Goal: Register for event/course

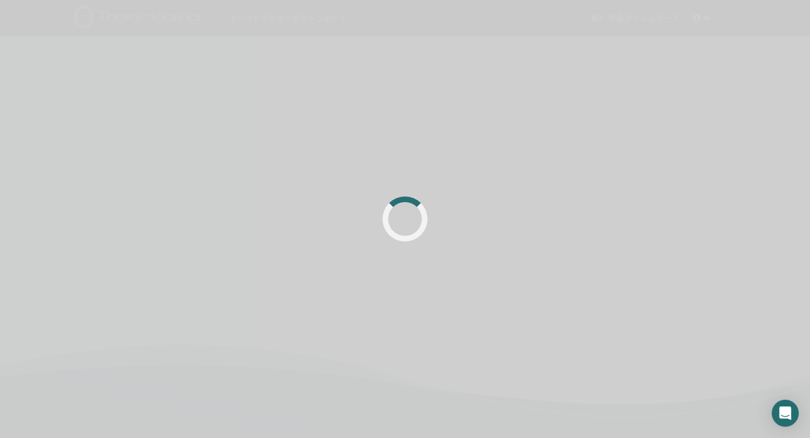
scroll to position [42, 0]
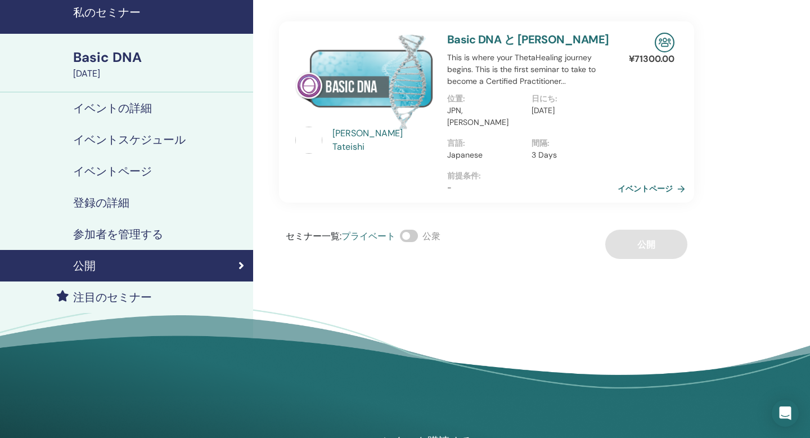
click at [654, 180] on link "イベントページ" at bounding box center [654, 188] width 72 height 17
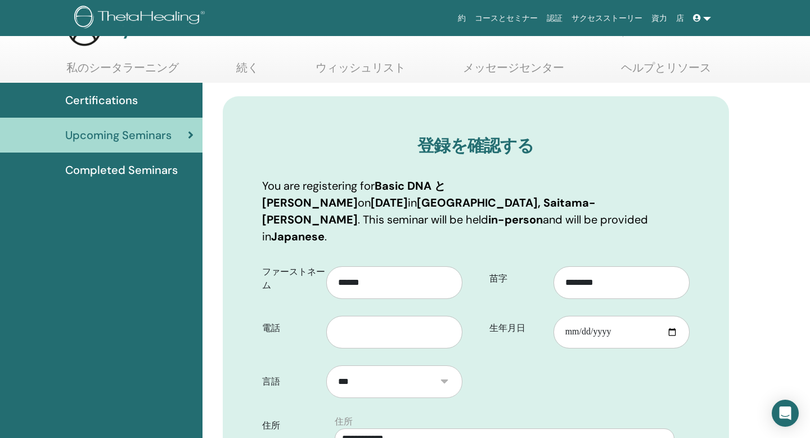
scroll to position [71, 0]
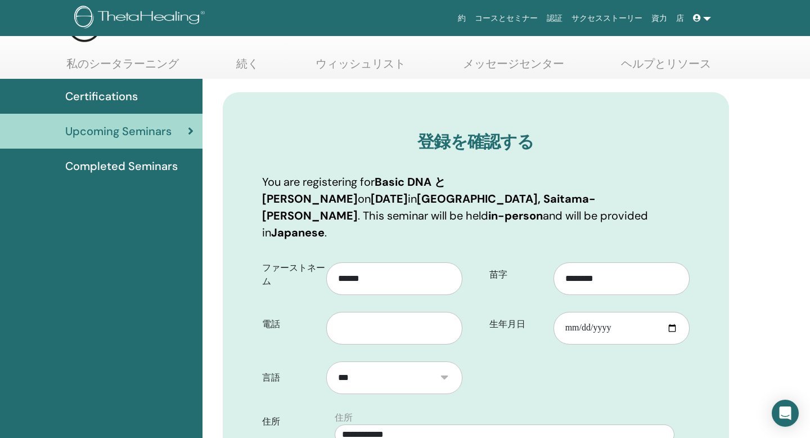
scroll to position [40, 0]
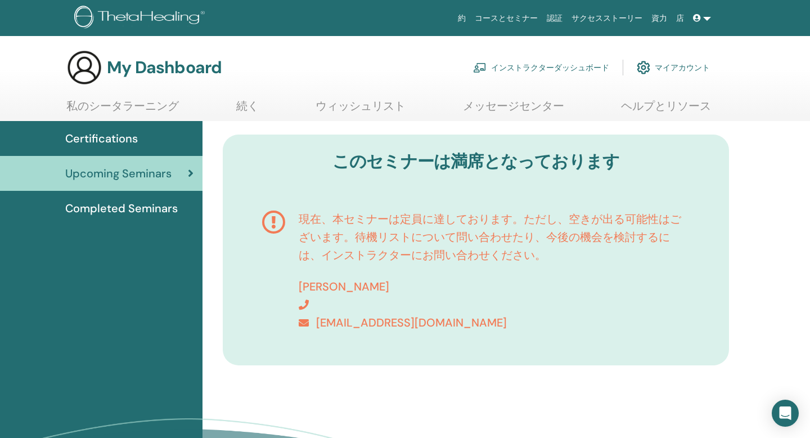
click at [119, 107] on link "私のシータラーニング" at bounding box center [122, 110] width 113 height 22
click at [114, 141] on span "Certifications" at bounding box center [101, 138] width 73 height 17
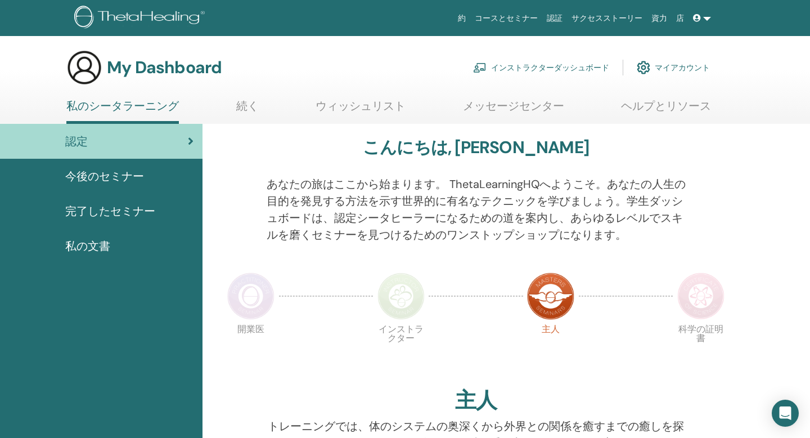
click at [571, 62] on link "インストラクターダッシュボード" at bounding box center [541, 67] width 136 height 25
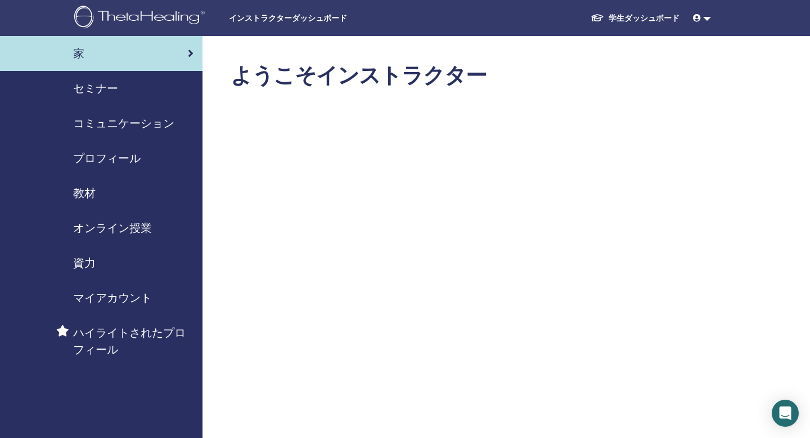
click at [102, 90] on span "セミナー" at bounding box center [95, 88] width 45 height 17
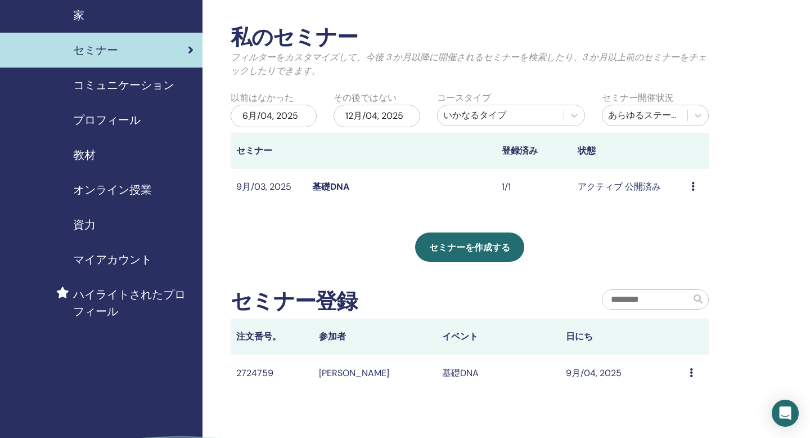
scroll to position [35, 0]
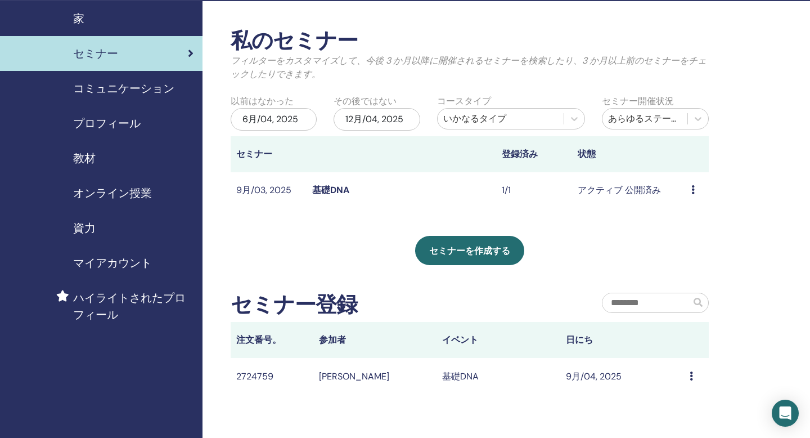
click at [653, 188] on td "アクティブ 公開済み" at bounding box center [629, 190] width 114 height 37
click at [688, 190] on td "プレビュー 編集 出席者 キャンセル" at bounding box center [697, 190] width 23 height 37
click at [693, 190] on icon at bounding box center [693, 189] width 3 height 9
click at [689, 214] on li "編集" at bounding box center [689, 215] width 63 height 17
click at [692, 193] on icon at bounding box center [693, 189] width 3 height 9
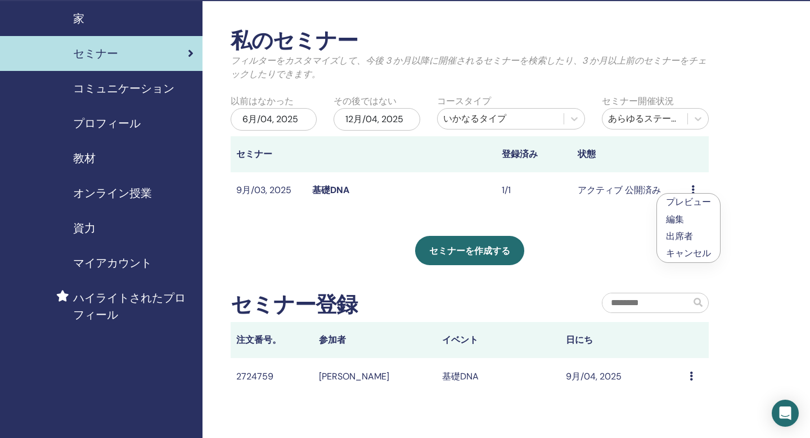
click at [596, 224] on div "私のセミナー フィルターをカスタマイズして、今後 3 か月以降に開催されるセミナーを検索したり、3 か月以上前のセミナーをチェックしたりできます。 以前はなか…" at bounding box center [470, 211] width 478 height 366
click at [692, 191] on icon at bounding box center [693, 189] width 3 height 9
click at [685, 236] on link "出席者" at bounding box center [679, 234] width 27 height 12
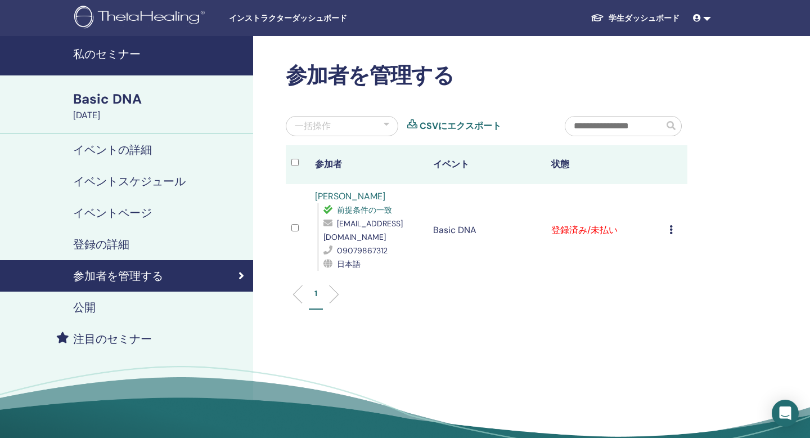
click at [143, 146] on h4 "イベントの詳細" at bounding box center [112, 150] width 79 height 14
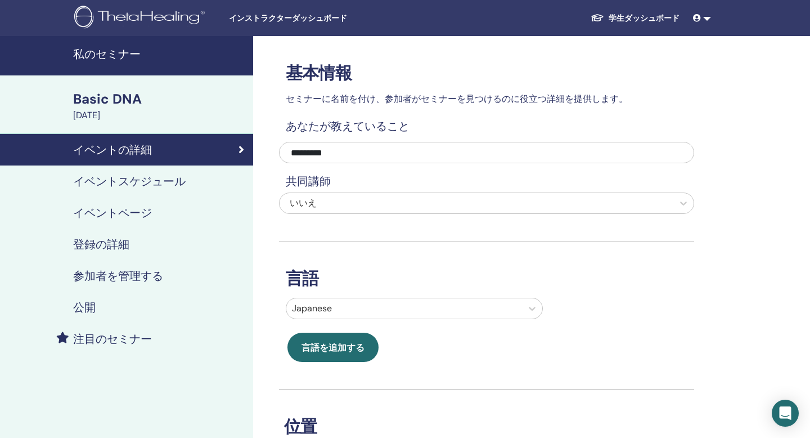
click at [151, 187] on h4 "イベントスケジュール" at bounding box center [129, 181] width 113 height 14
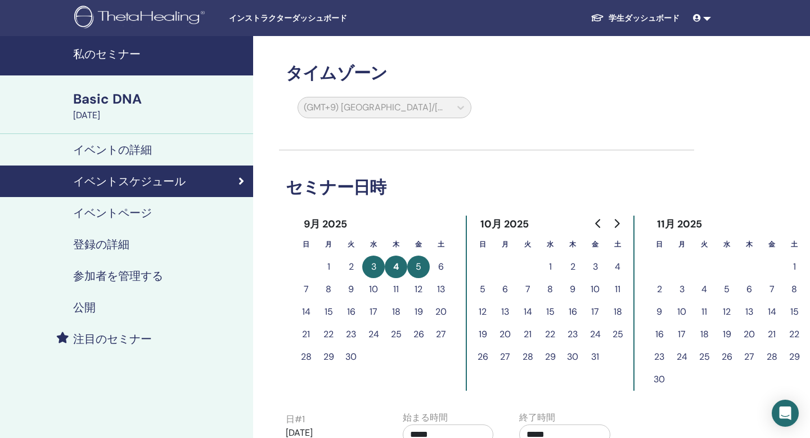
click at [124, 215] on h4 "イベントページ" at bounding box center [112, 213] width 79 height 14
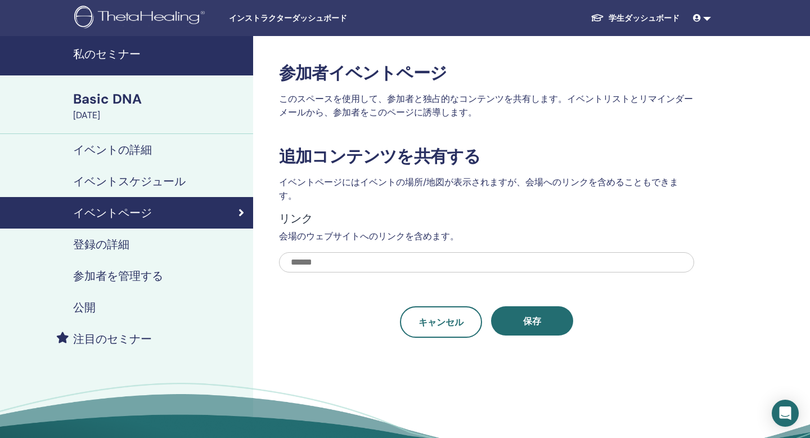
click at [104, 240] on h4 "登録の詳細" at bounding box center [101, 244] width 56 height 14
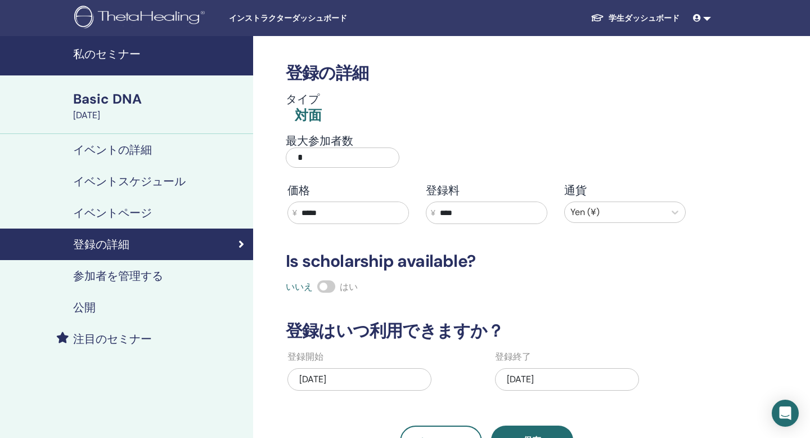
click at [352, 156] on input "*" at bounding box center [343, 157] width 114 height 20
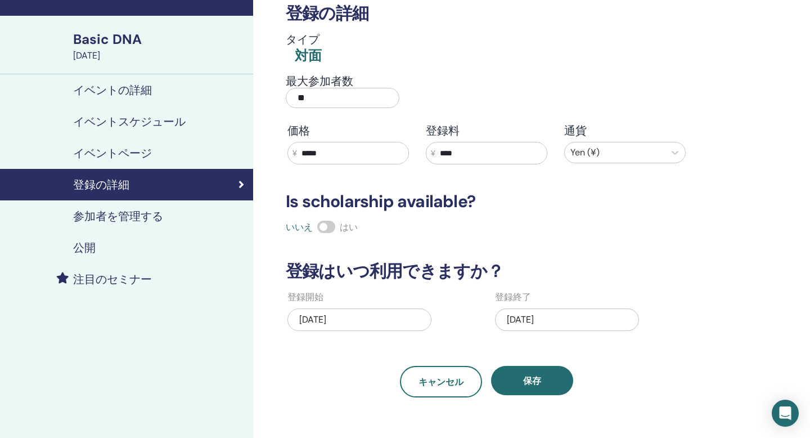
scroll to position [70, 0]
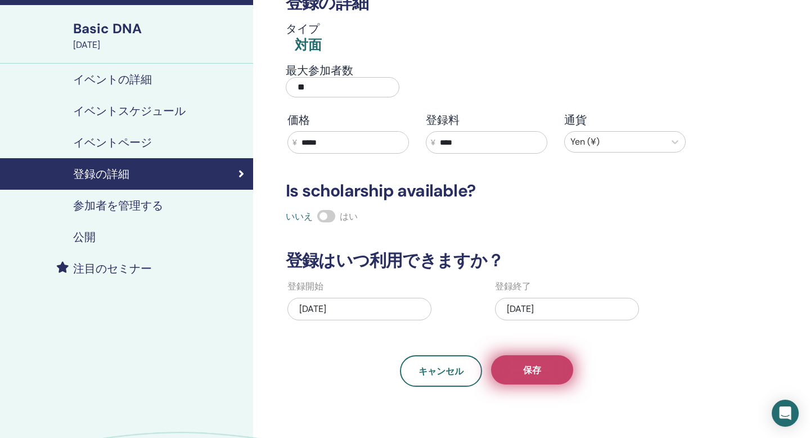
type input "**"
click at [546, 379] on button "保存" at bounding box center [532, 369] width 82 height 29
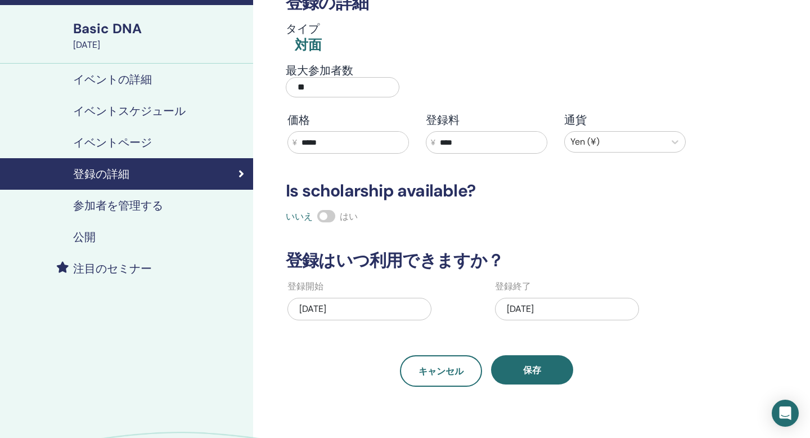
click at [546, 379] on button "保存" at bounding box center [532, 369] width 82 height 29
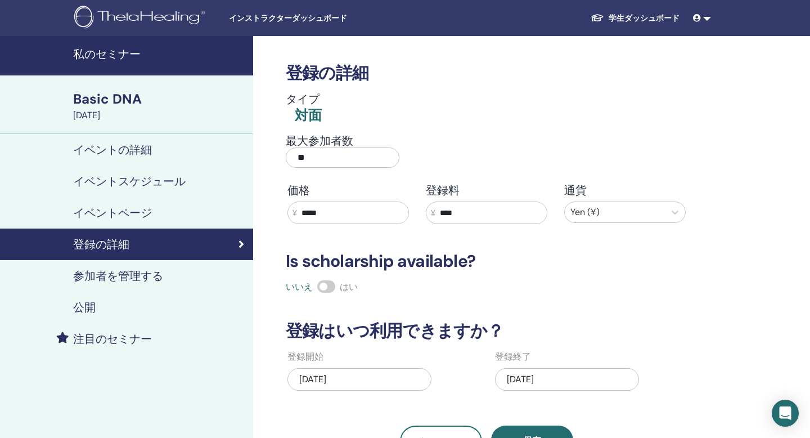
click at [134, 144] on h4 "イベントの詳細" at bounding box center [112, 150] width 79 height 14
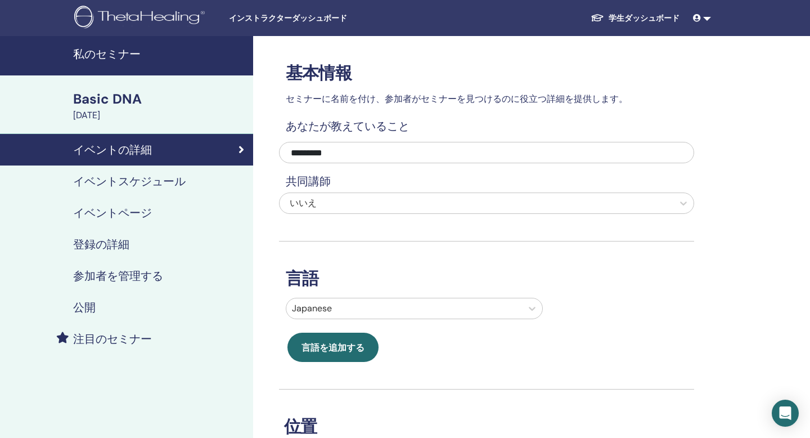
click at [653, 17] on link "学生ダッシュボード" at bounding box center [635, 18] width 107 height 21
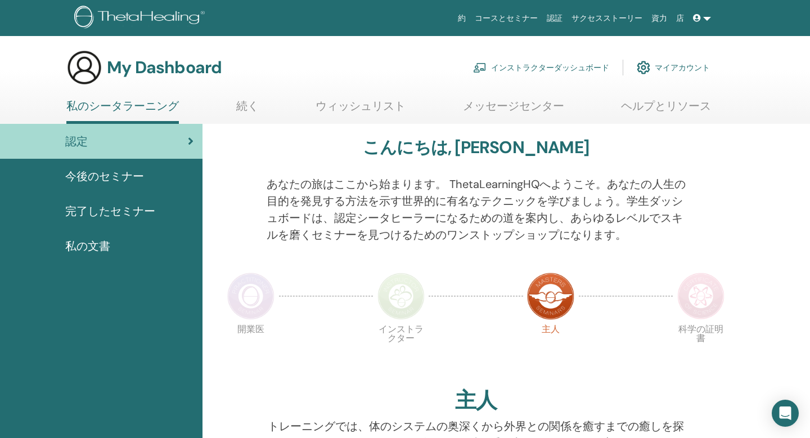
click at [585, 66] on link "インストラクターダッシュボード" at bounding box center [541, 67] width 136 height 25
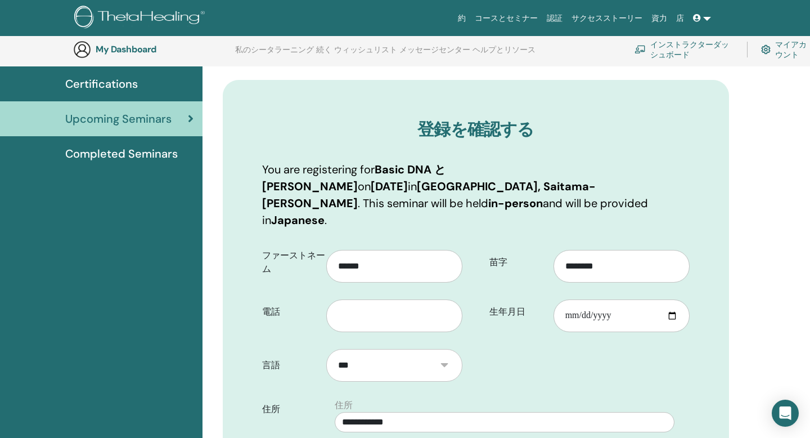
scroll to position [80, 0]
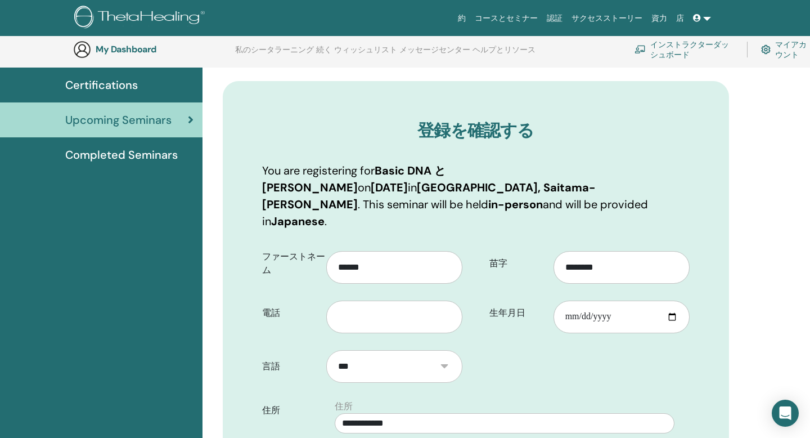
click at [349, 184] on b "Japan, Saitama-ken" at bounding box center [429, 196] width 334 height 32
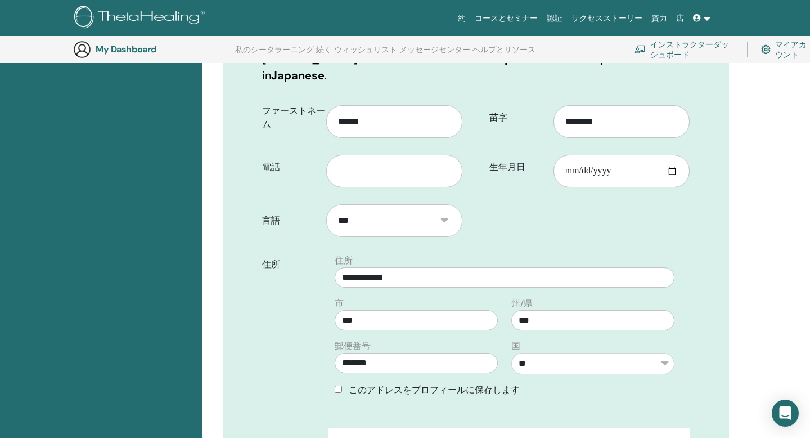
scroll to position [225, 0]
click at [506, 186] on form "**********" at bounding box center [476, 342] width 445 height 488
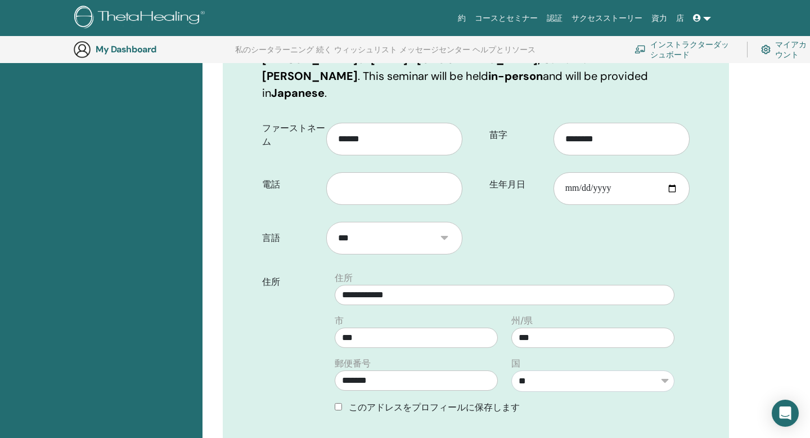
scroll to position [206, 0]
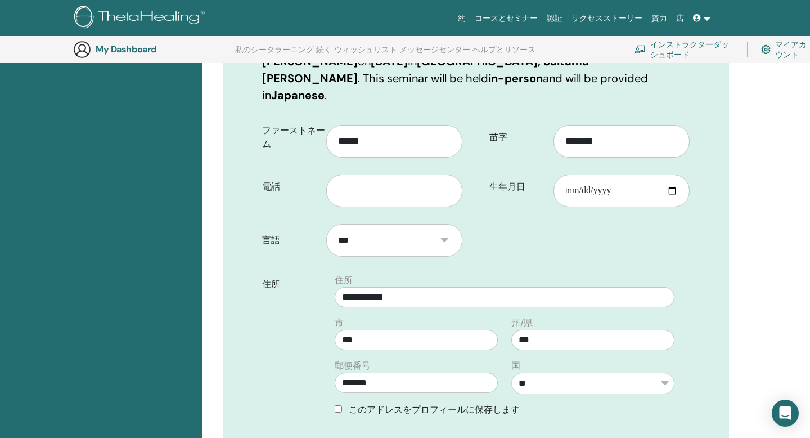
click at [515, 207] on form "**********" at bounding box center [476, 361] width 445 height 488
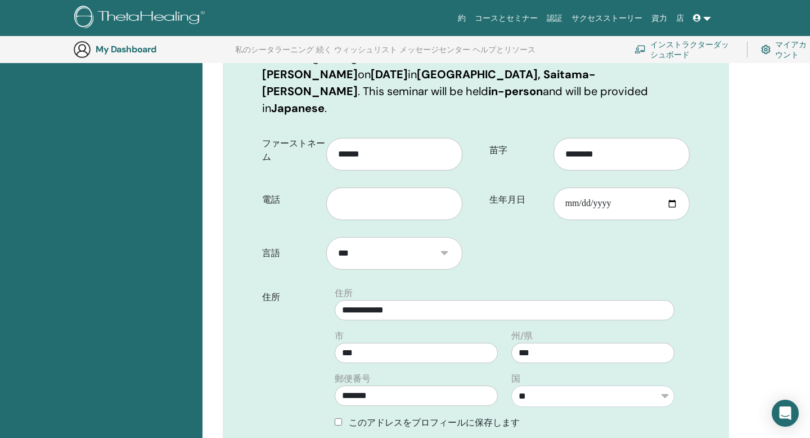
scroll to position [195, 0]
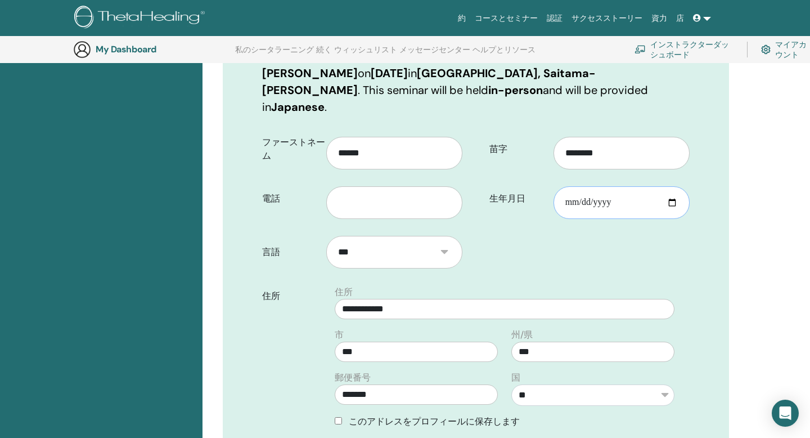
click at [674, 186] on input "**********" at bounding box center [622, 202] width 136 height 33
click at [696, 178] on div "**********" at bounding box center [626, 198] width 145 height 41
click at [671, 186] on input "**********" at bounding box center [622, 202] width 136 height 33
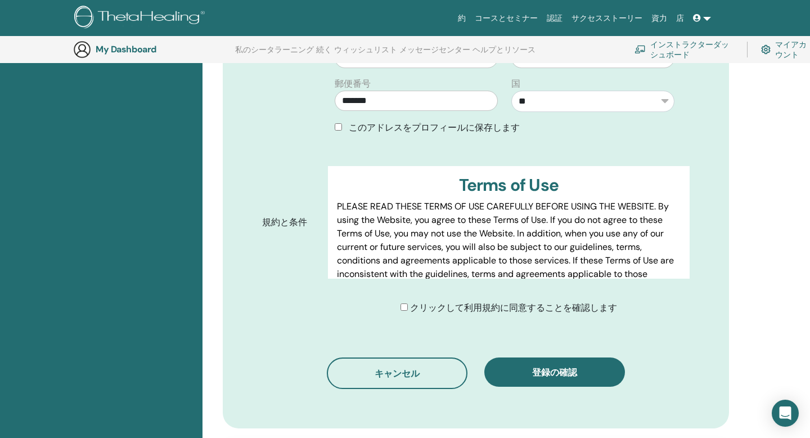
scroll to position [476, 0]
